Goal: Use online tool/utility: Use online tool/utility

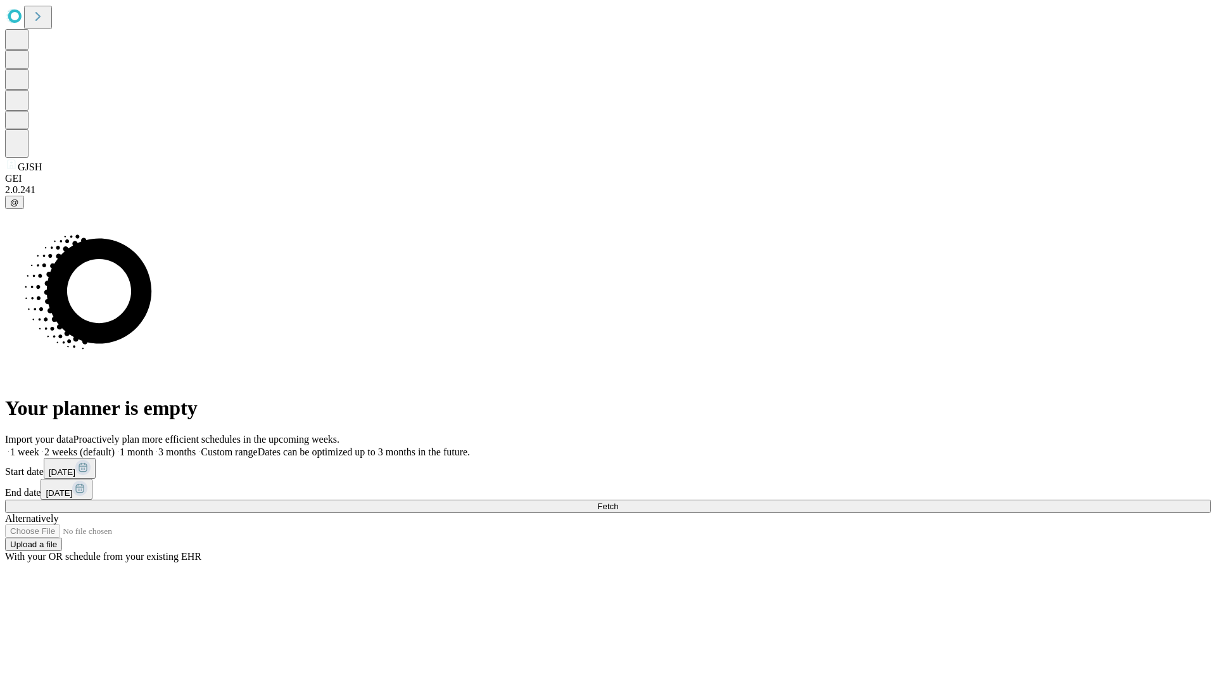
click at [618, 502] on span "Fetch" at bounding box center [607, 507] width 21 height 10
